Goal: Book appointment/travel/reservation

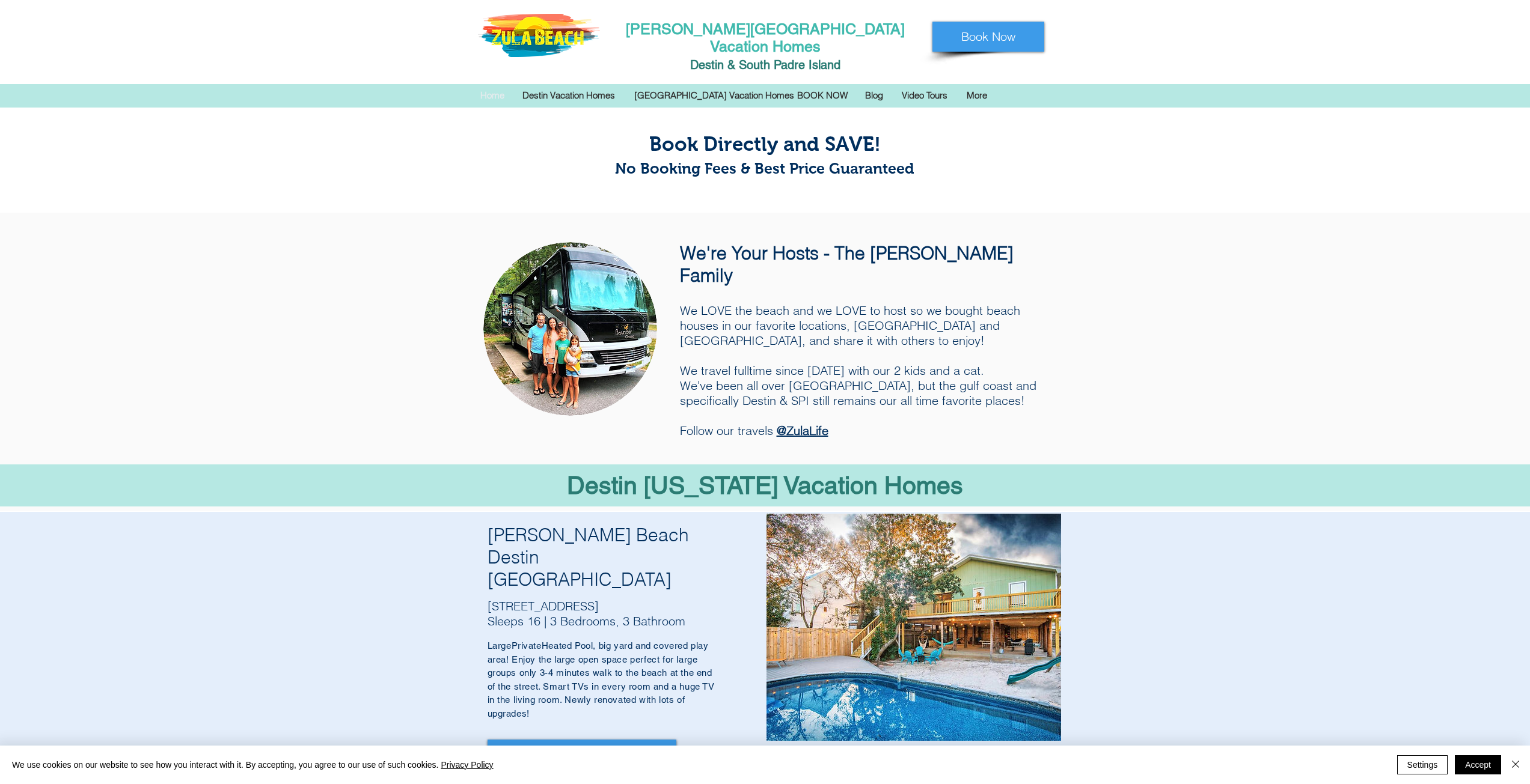
click at [581, 351] on img "main content" at bounding box center [570, 329] width 174 height 174
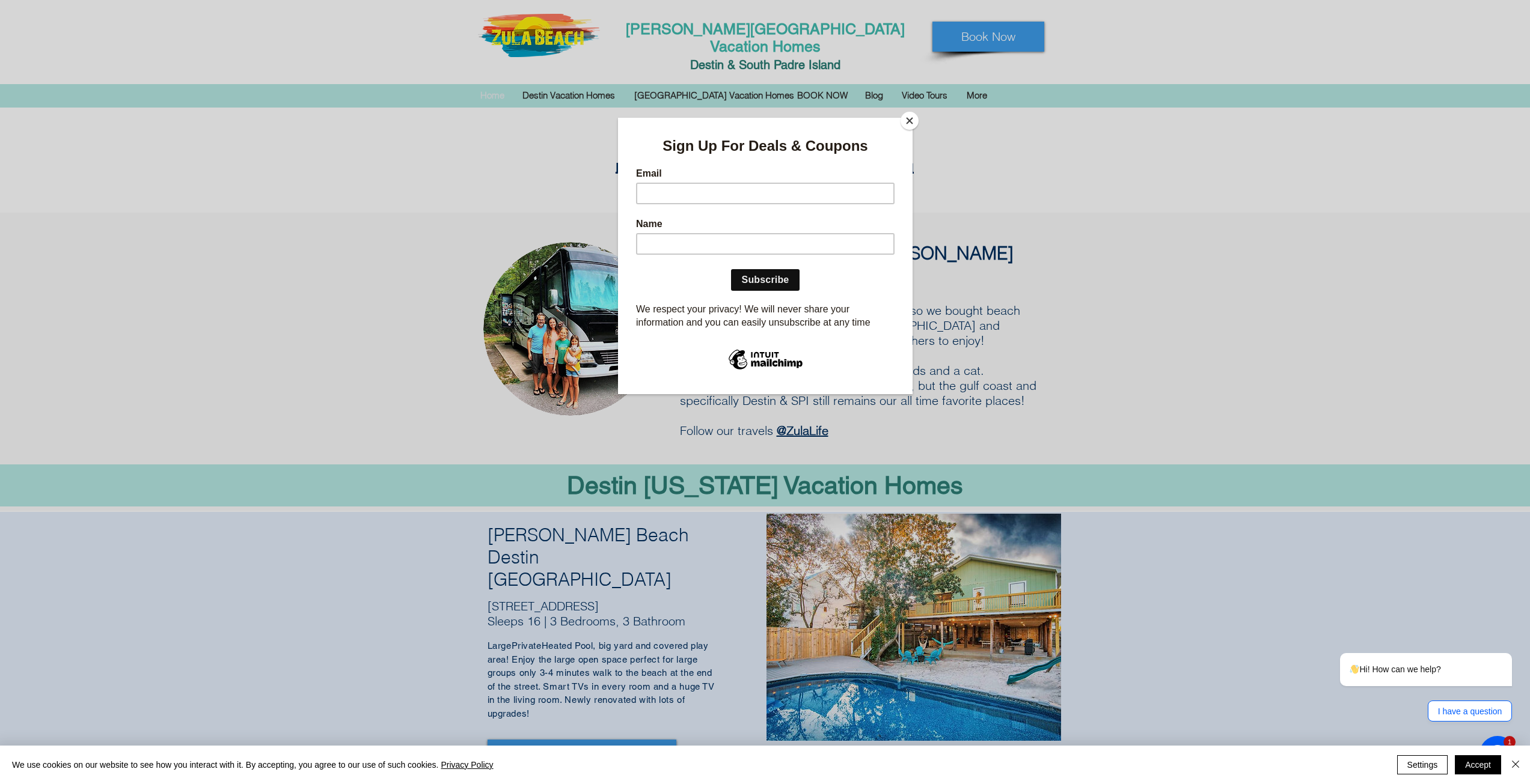
click at [912, 116] on button "Close" at bounding box center [909, 121] width 18 height 18
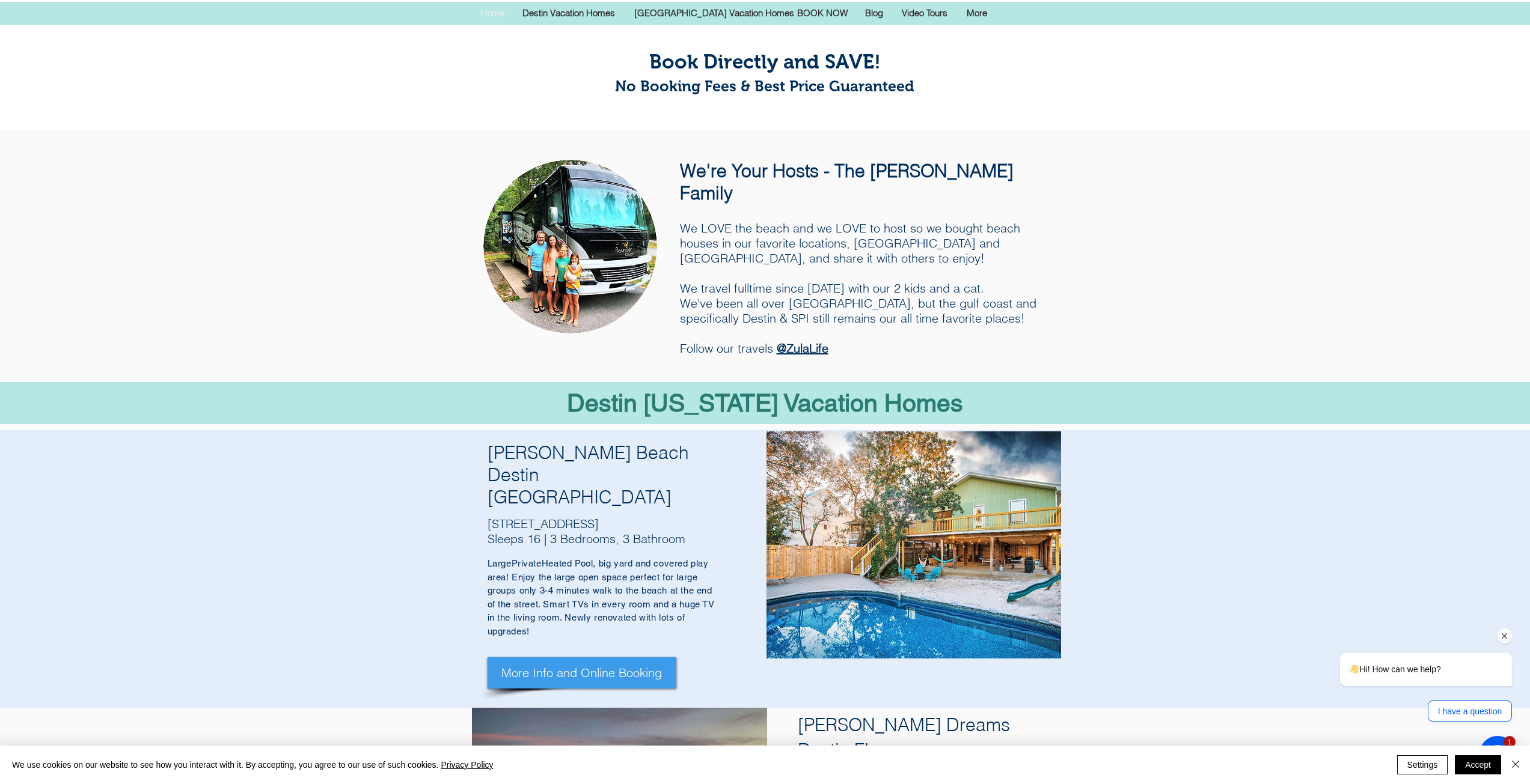
scroll to position [120, 0]
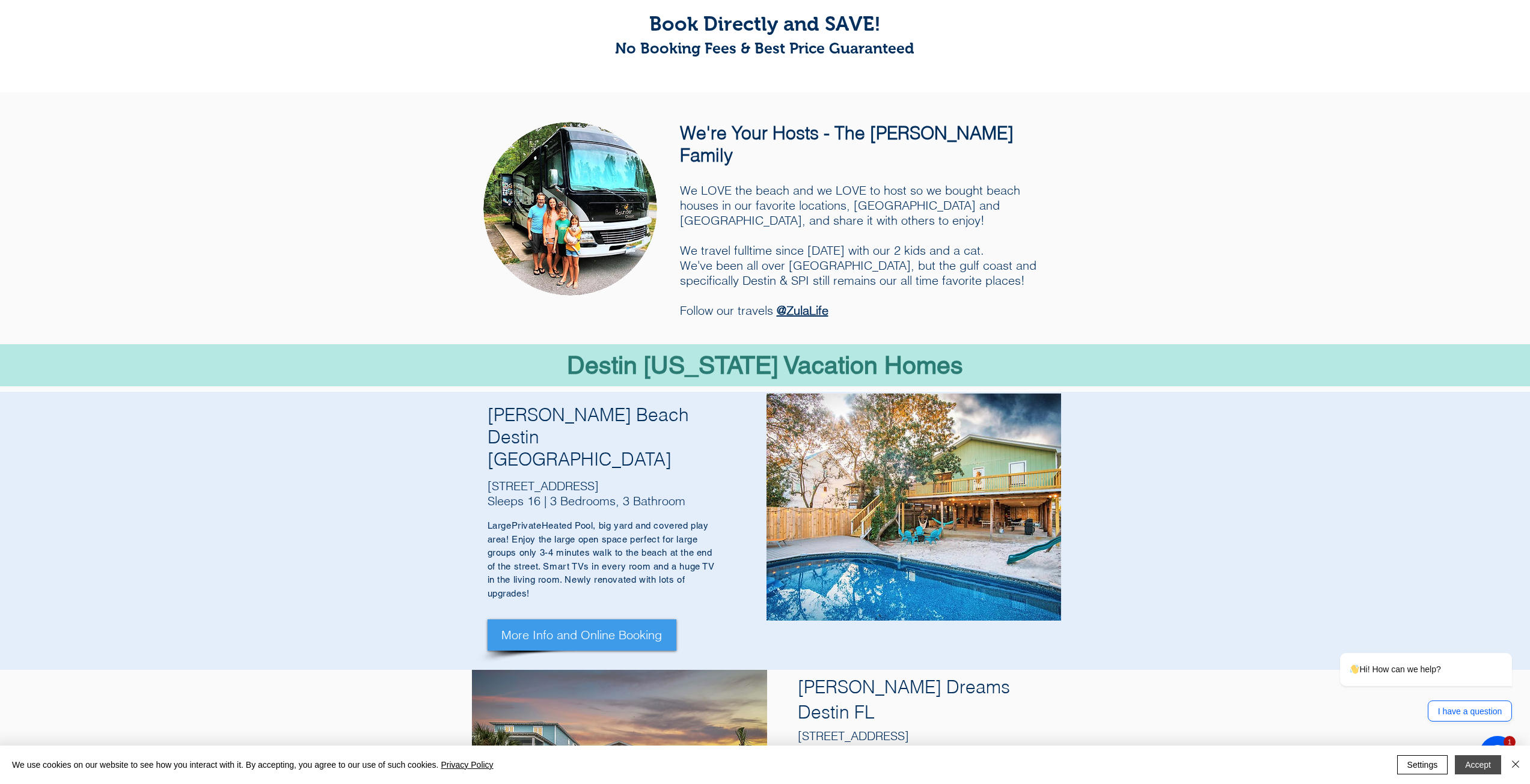
click at [1483, 771] on button "Accept" at bounding box center [1477, 765] width 46 height 19
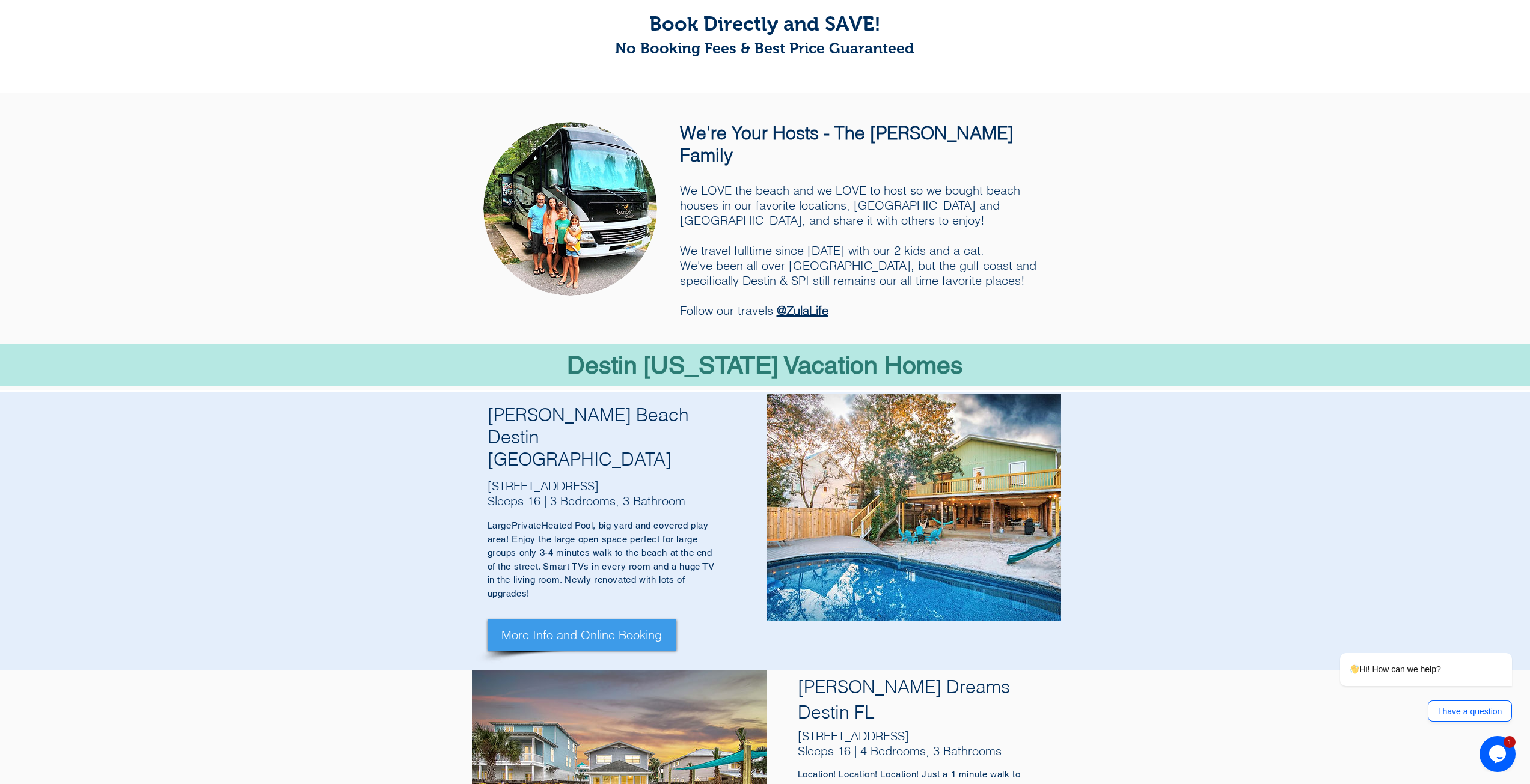
click at [1499, 753] on icon "Chat widget" at bounding box center [1497, 754] width 17 height 18
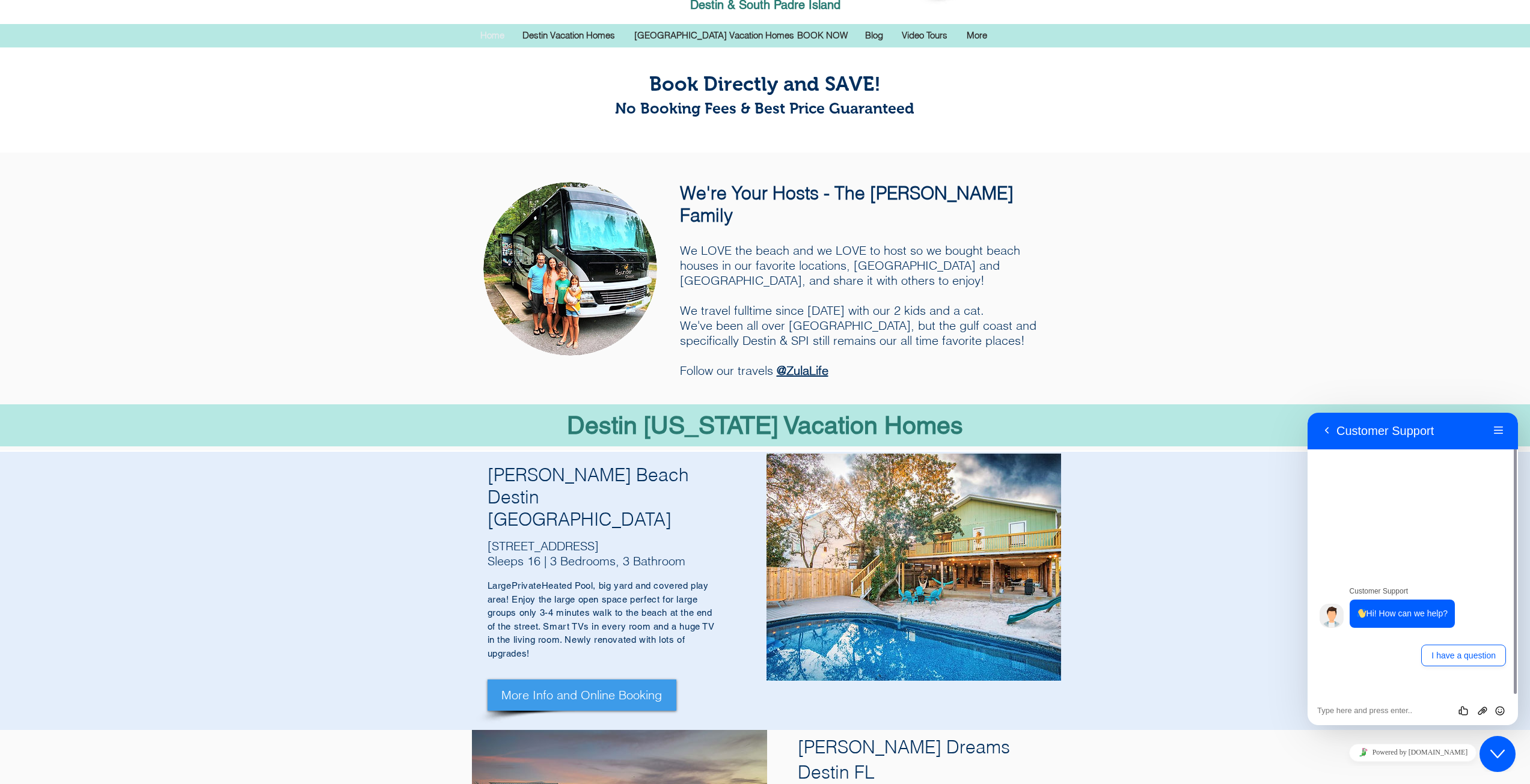
scroll to position [0, 0]
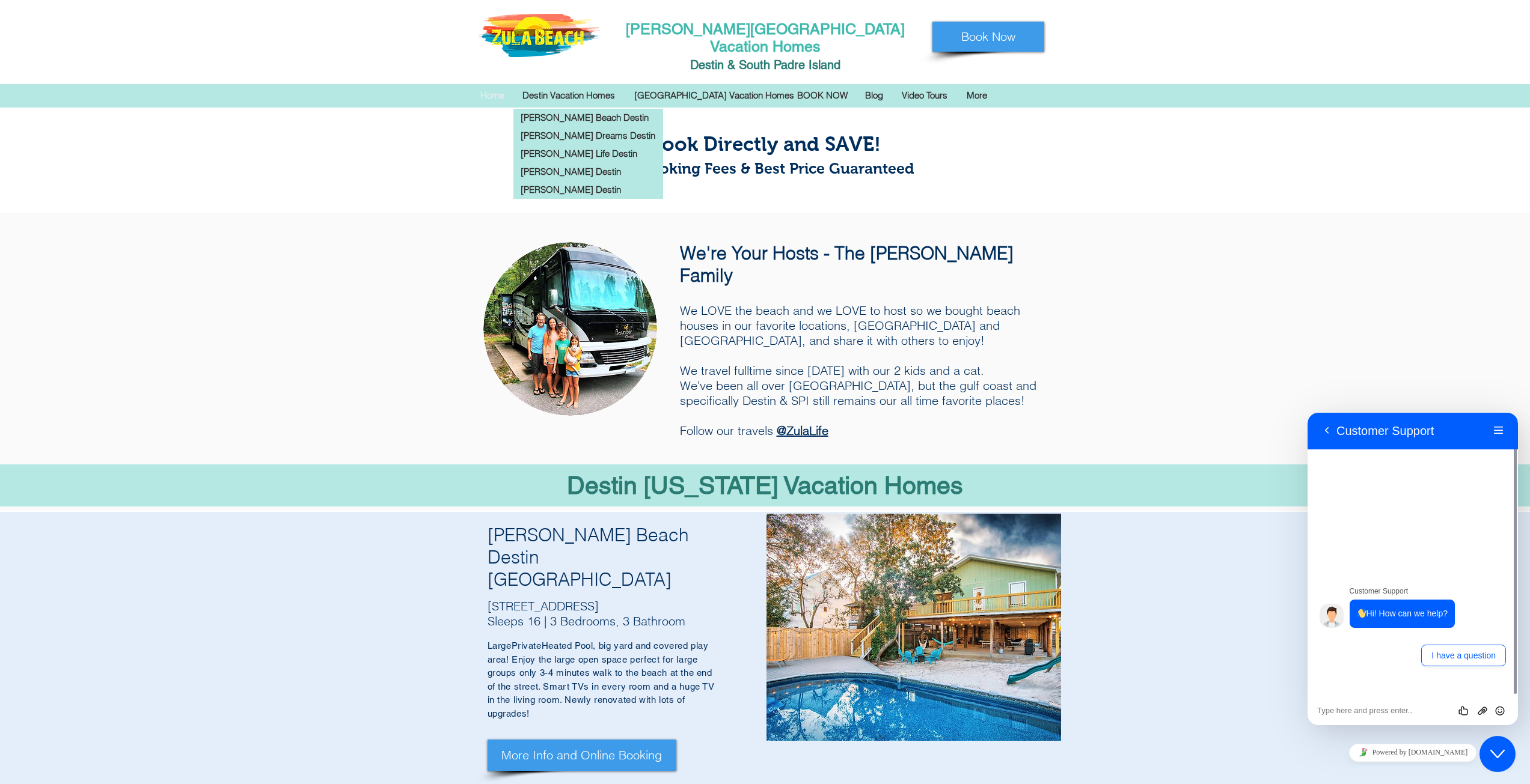
click at [580, 86] on p "Destin Vacation Homes" at bounding box center [568, 95] width 104 height 18
click at [568, 109] on p "[PERSON_NAME] Beach Destin" at bounding box center [584, 118] width 137 height 18
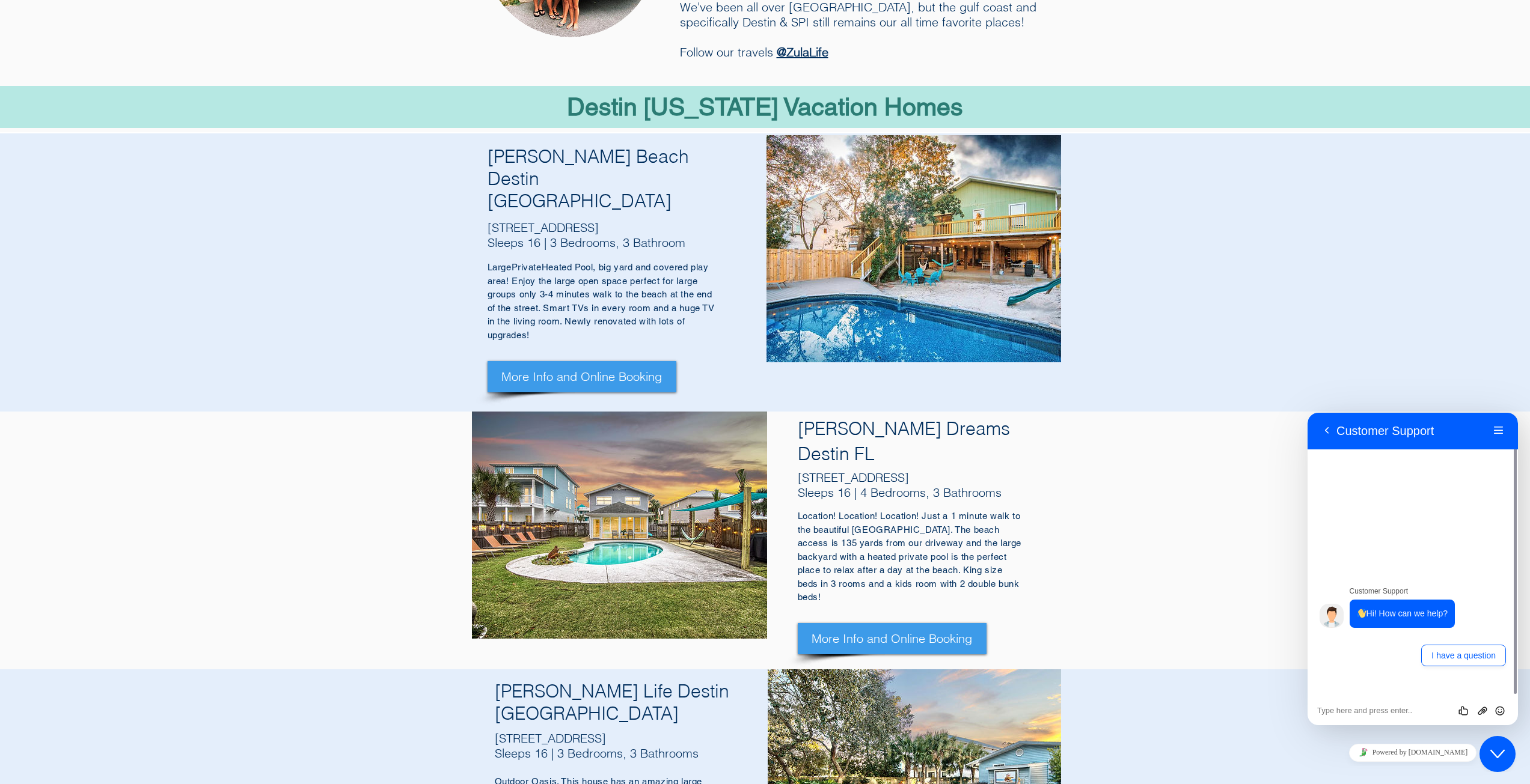
scroll to position [310, 0]
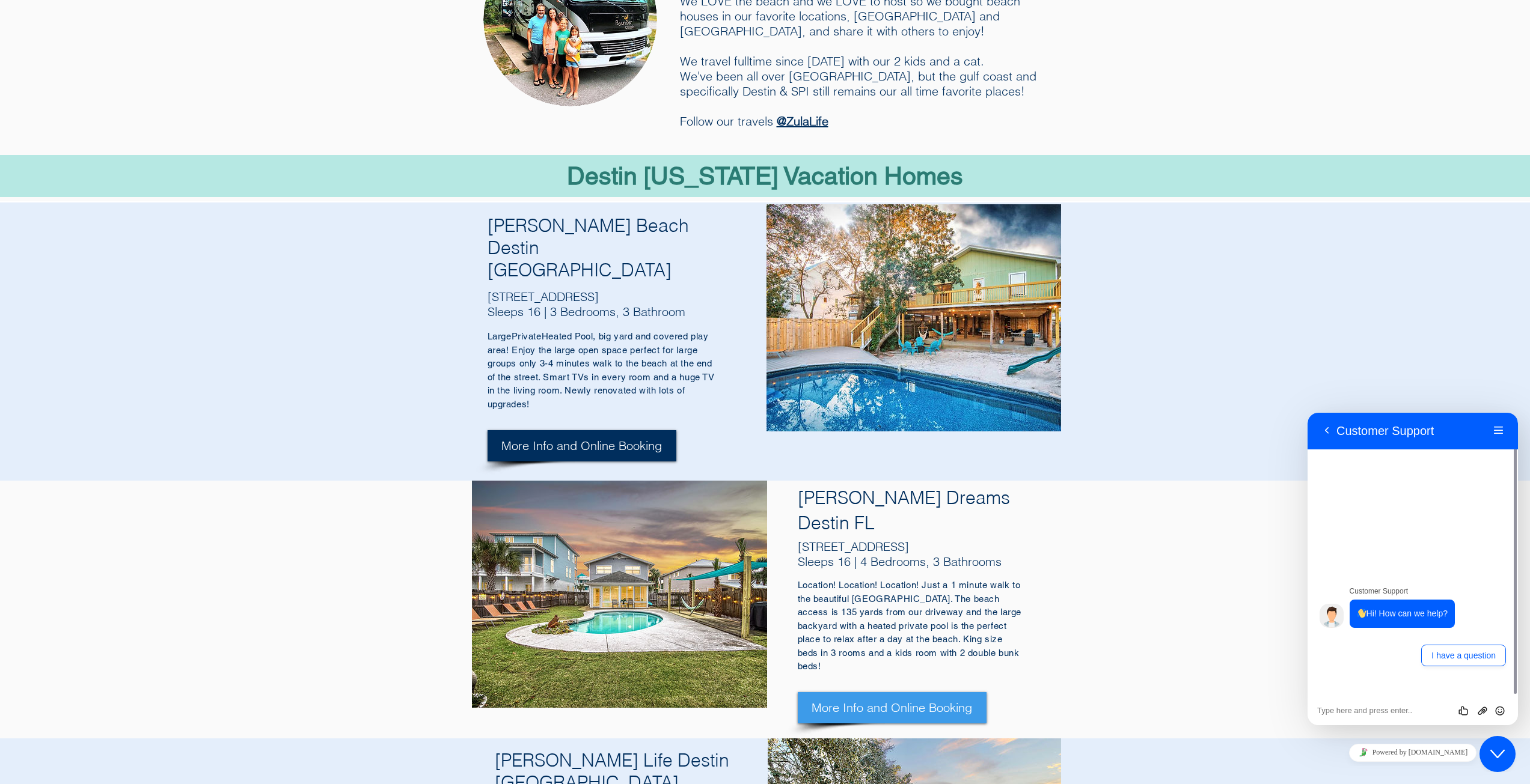
click at [605, 438] on span "More Info and Online Booking" at bounding box center [581, 446] width 161 height 17
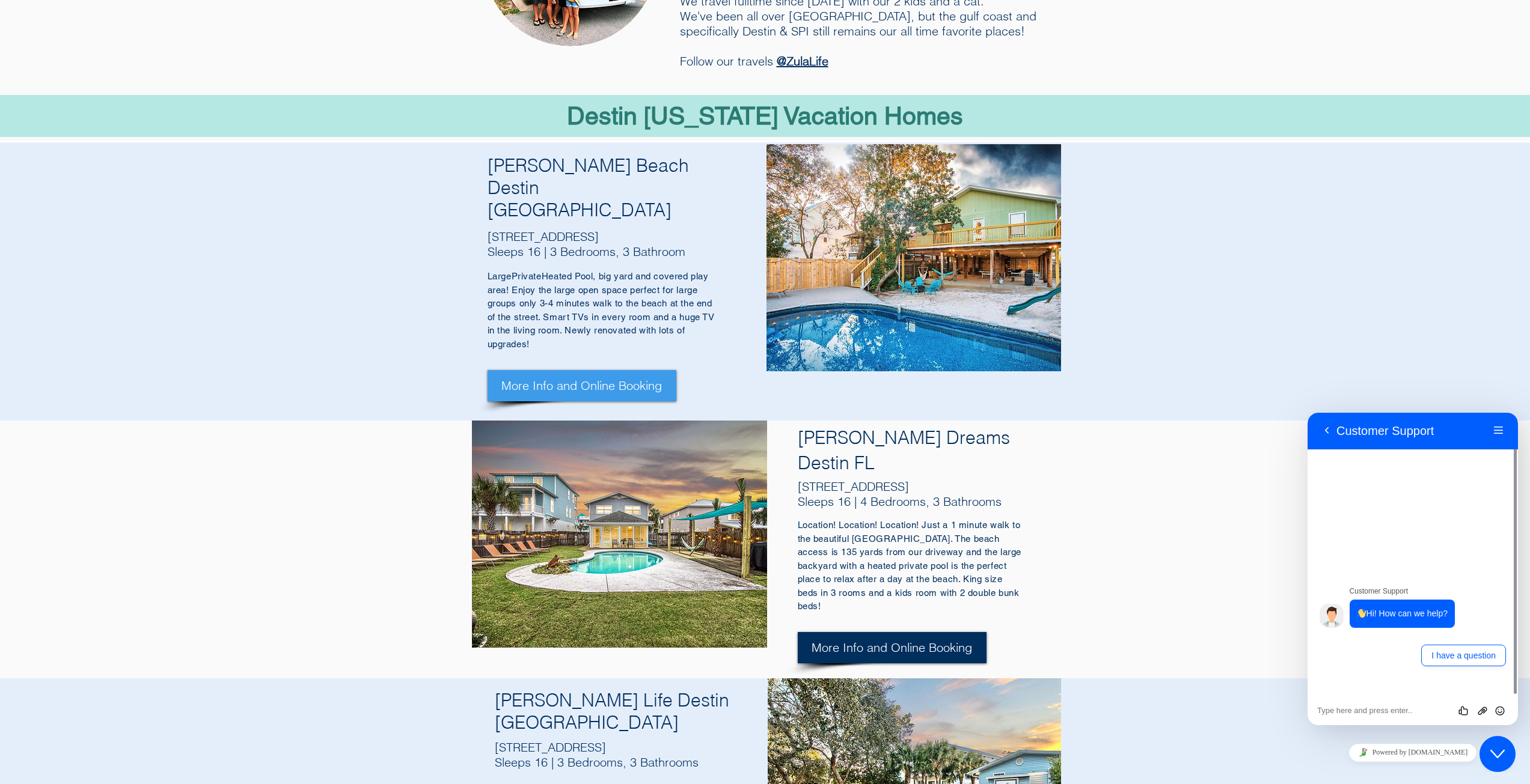
click at [889, 639] on span "More Info and Online Booking" at bounding box center [892, 648] width 161 height 17
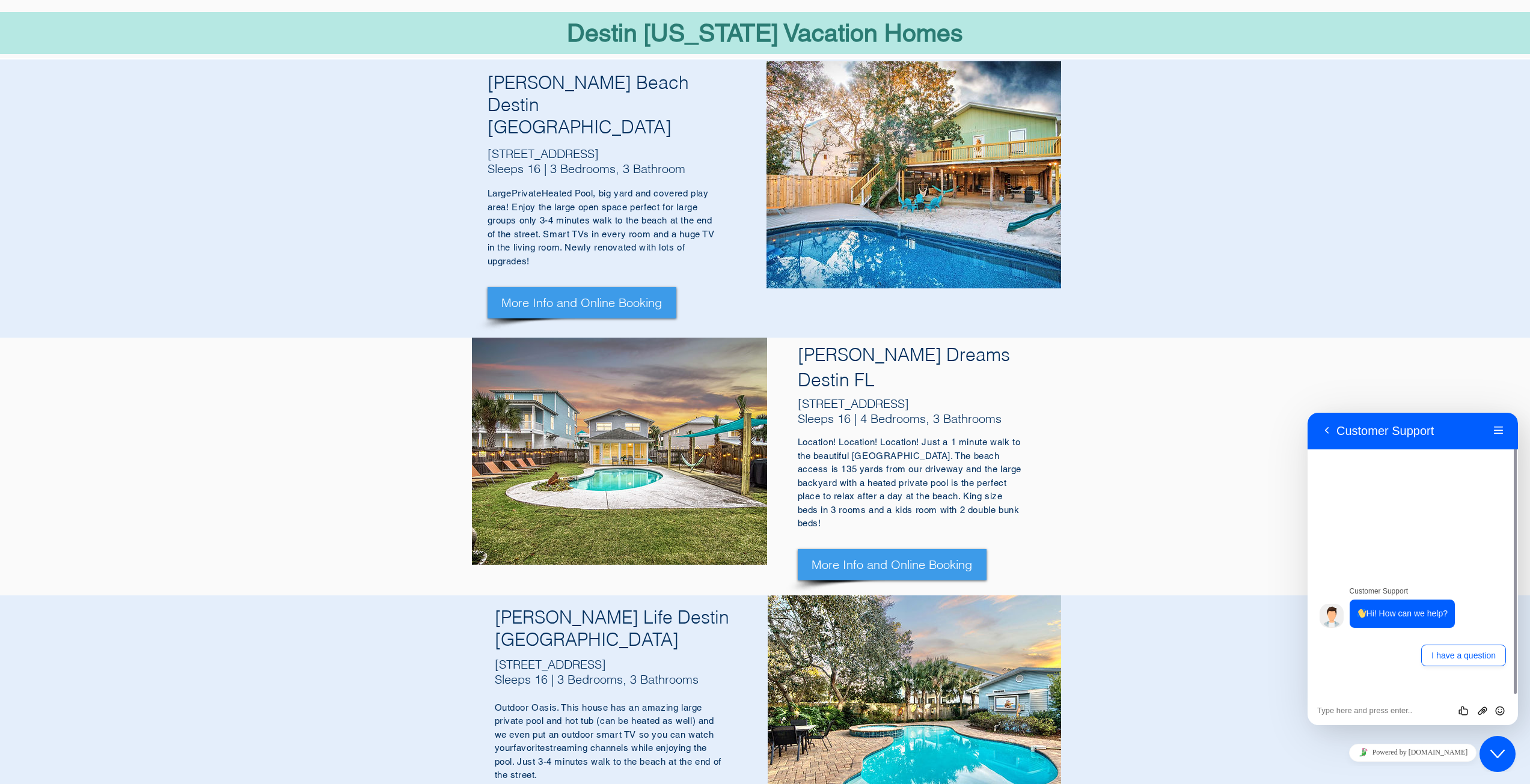
scroll to position [610, 0]
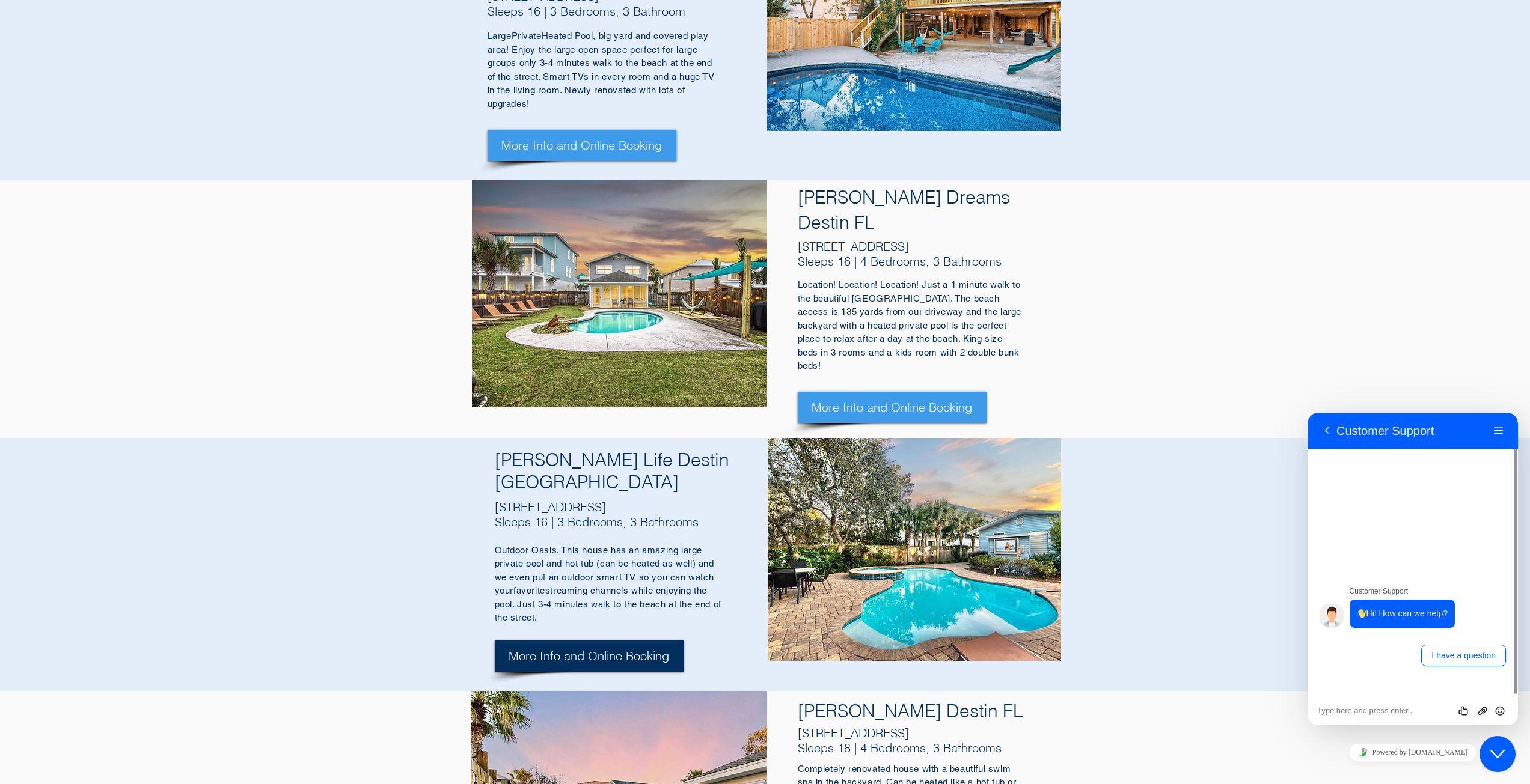
click at [569, 648] on span "More Info and Online Booking" at bounding box center [589, 656] width 161 height 17
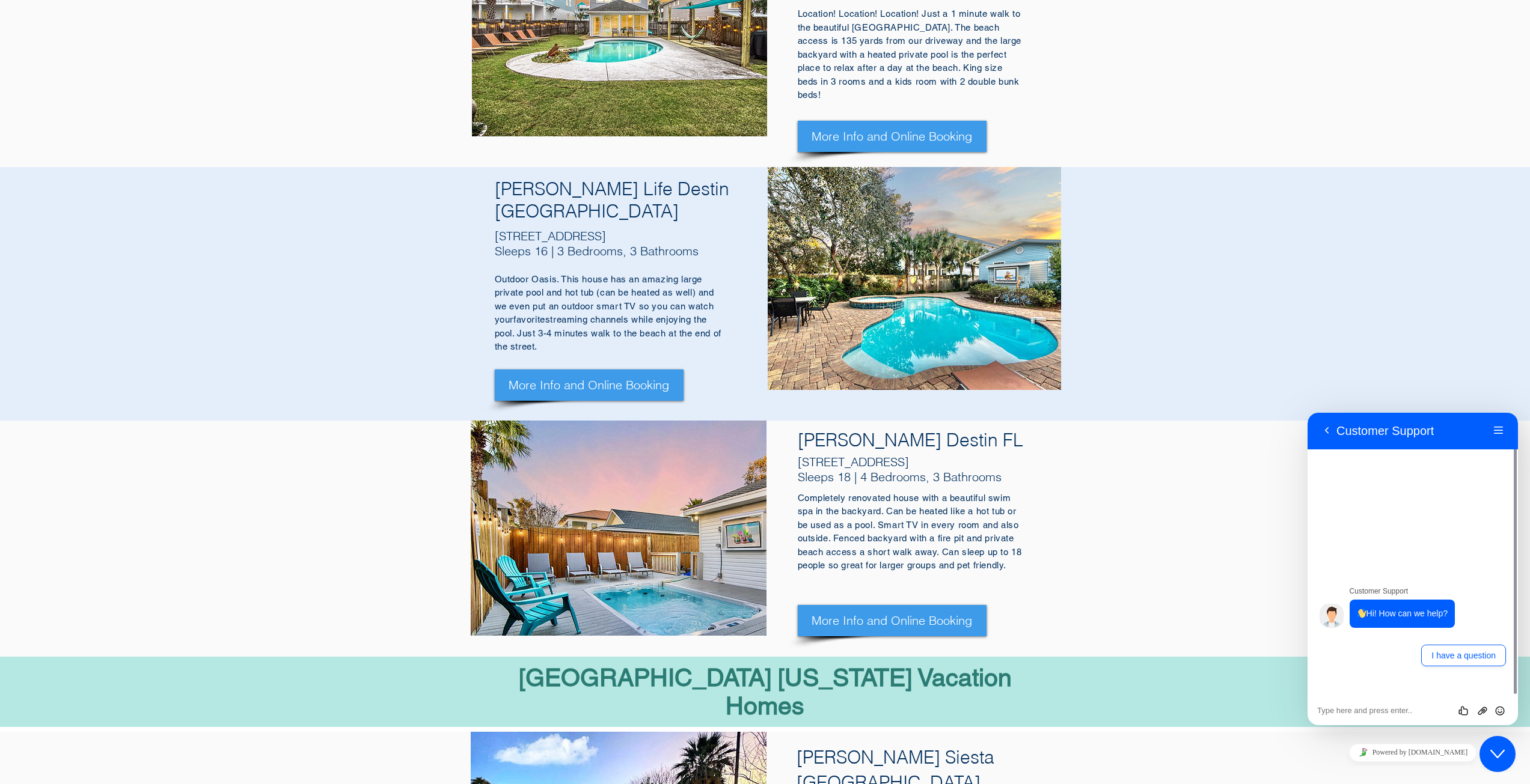
scroll to position [910, 0]
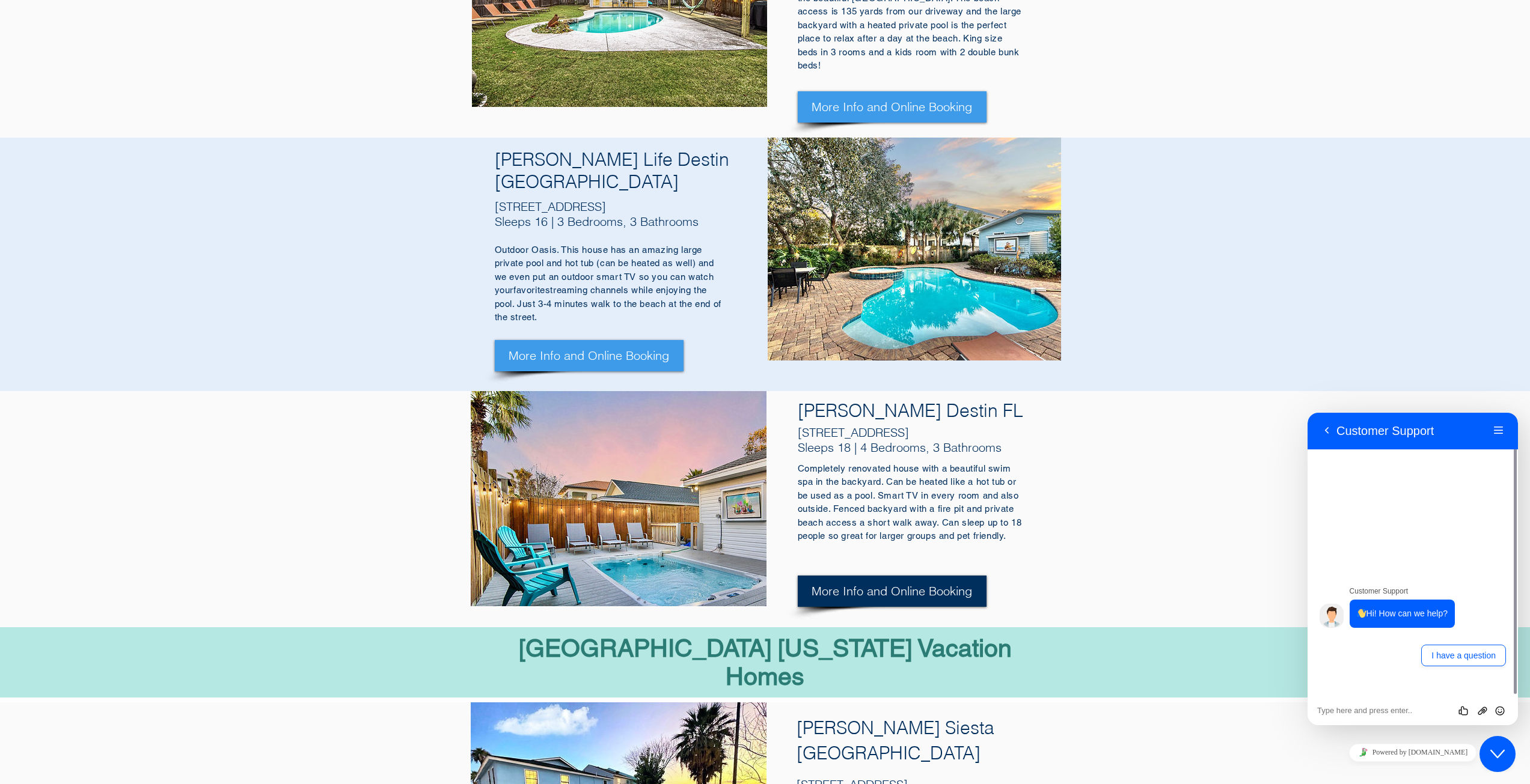
click at [930, 583] on span "More Info and Online Booking" at bounding box center [892, 591] width 161 height 17
